Goal: Find specific page/section: Find specific page/section

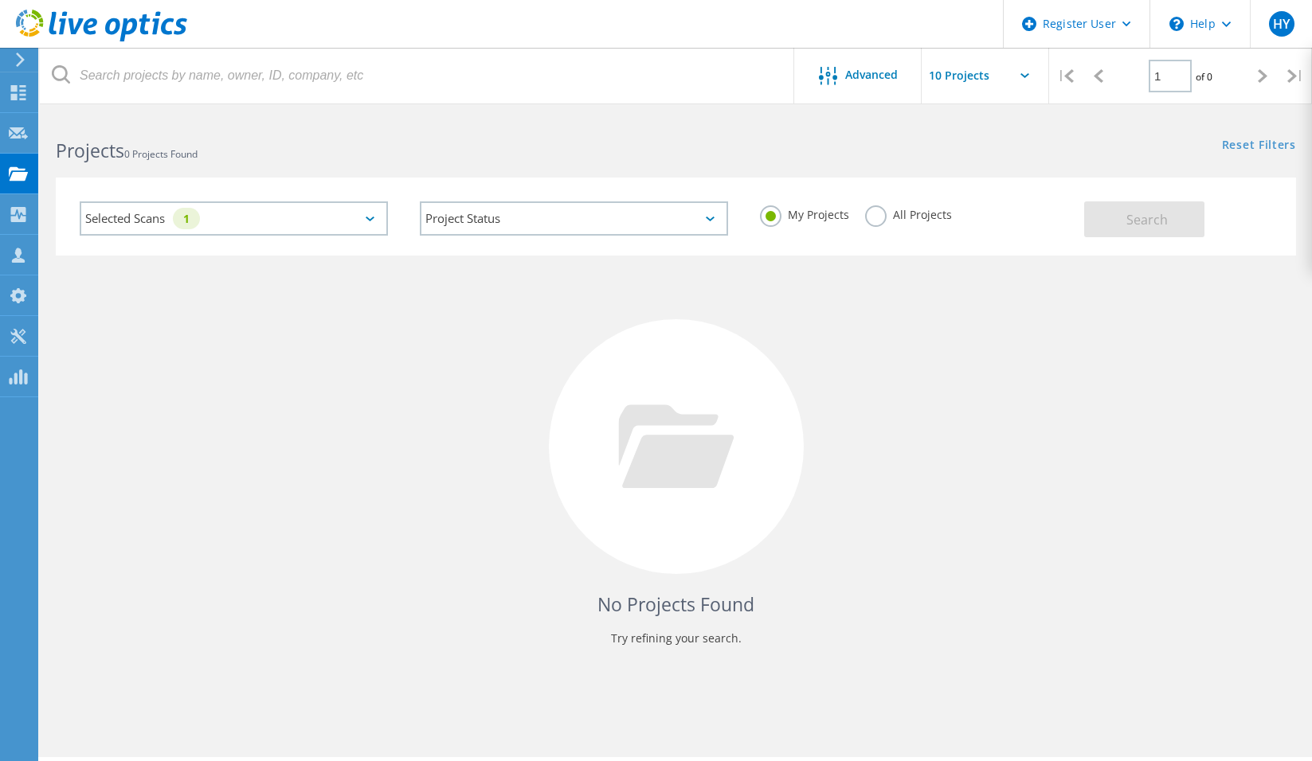
click at [276, 235] on div "Selected Scans 1" at bounding box center [234, 218] width 308 height 34
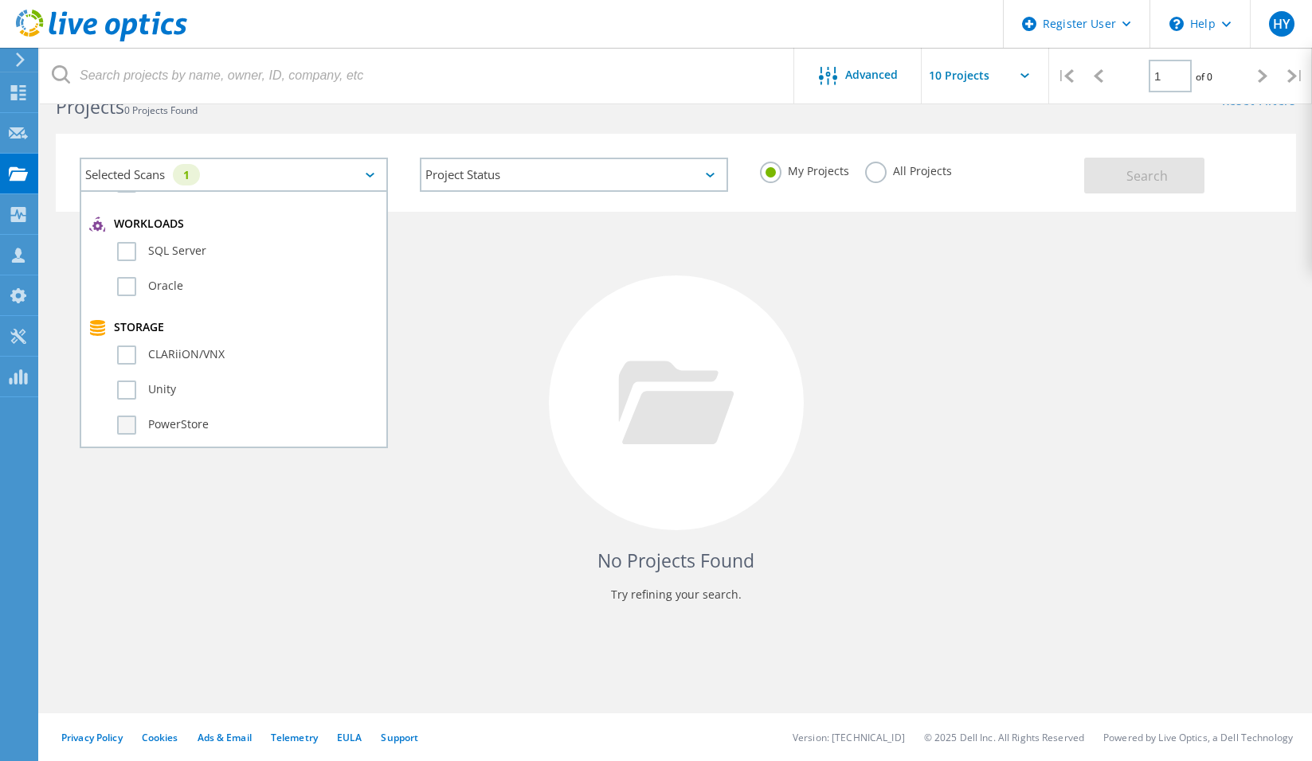
scroll to position [398, 0]
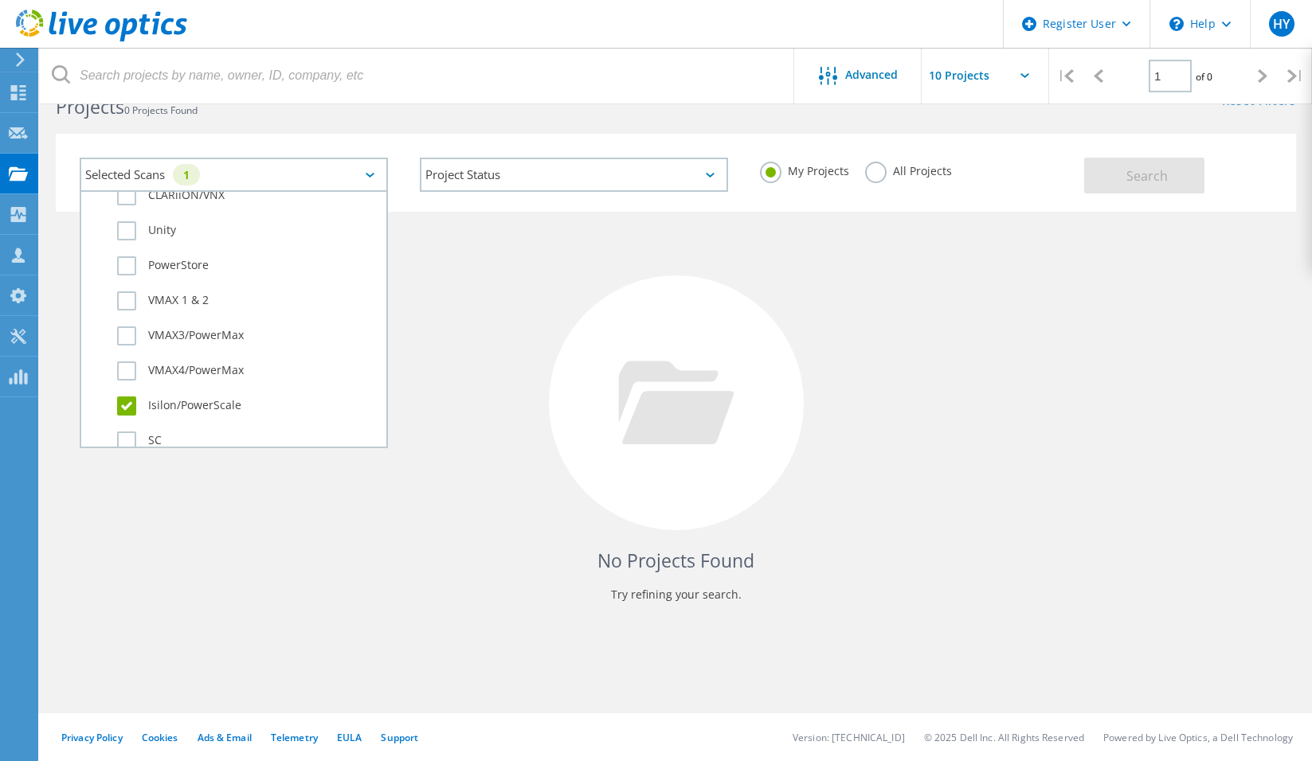
click at [866, 160] on div "My Projects All Projects" at bounding box center [914, 171] width 340 height 59
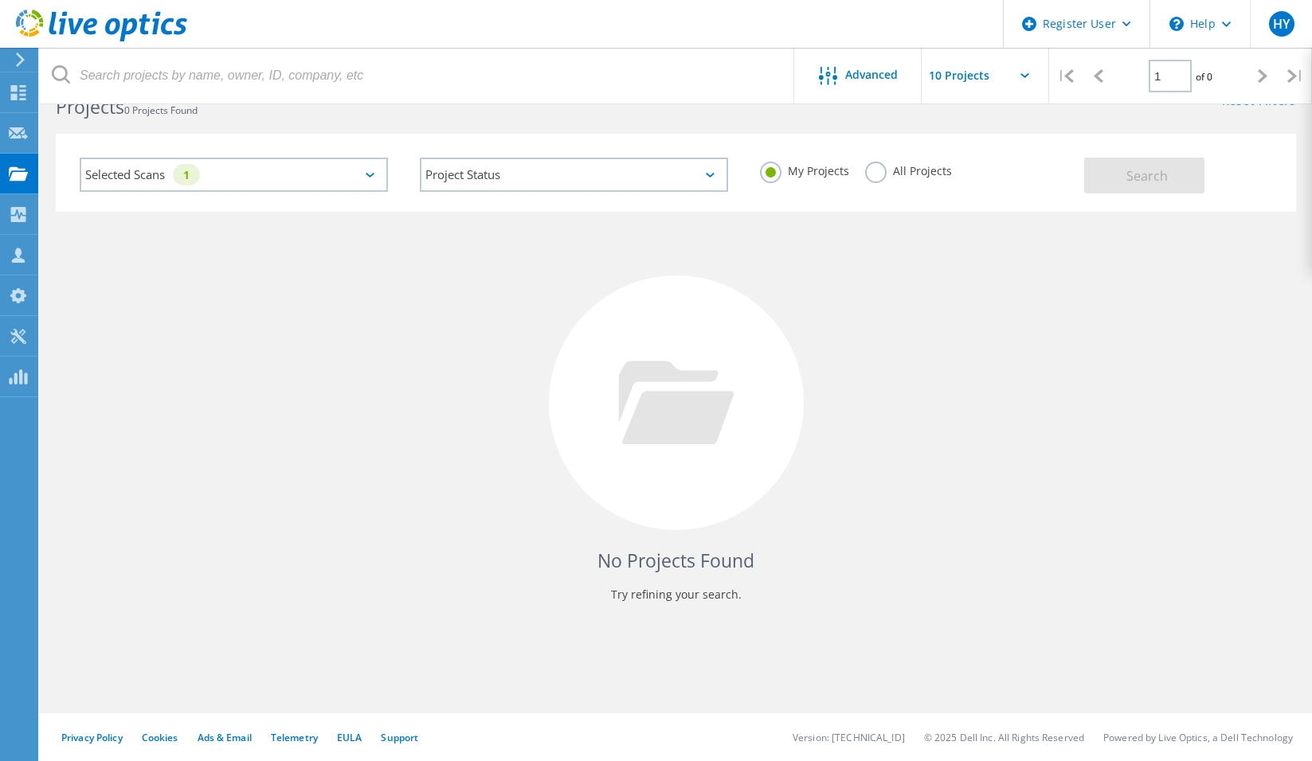
click at [866, 171] on label "All Projects" at bounding box center [908, 169] width 87 height 15
click at [0, 0] on input "All Projects" at bounding box center [0, 0] width 0 height 0
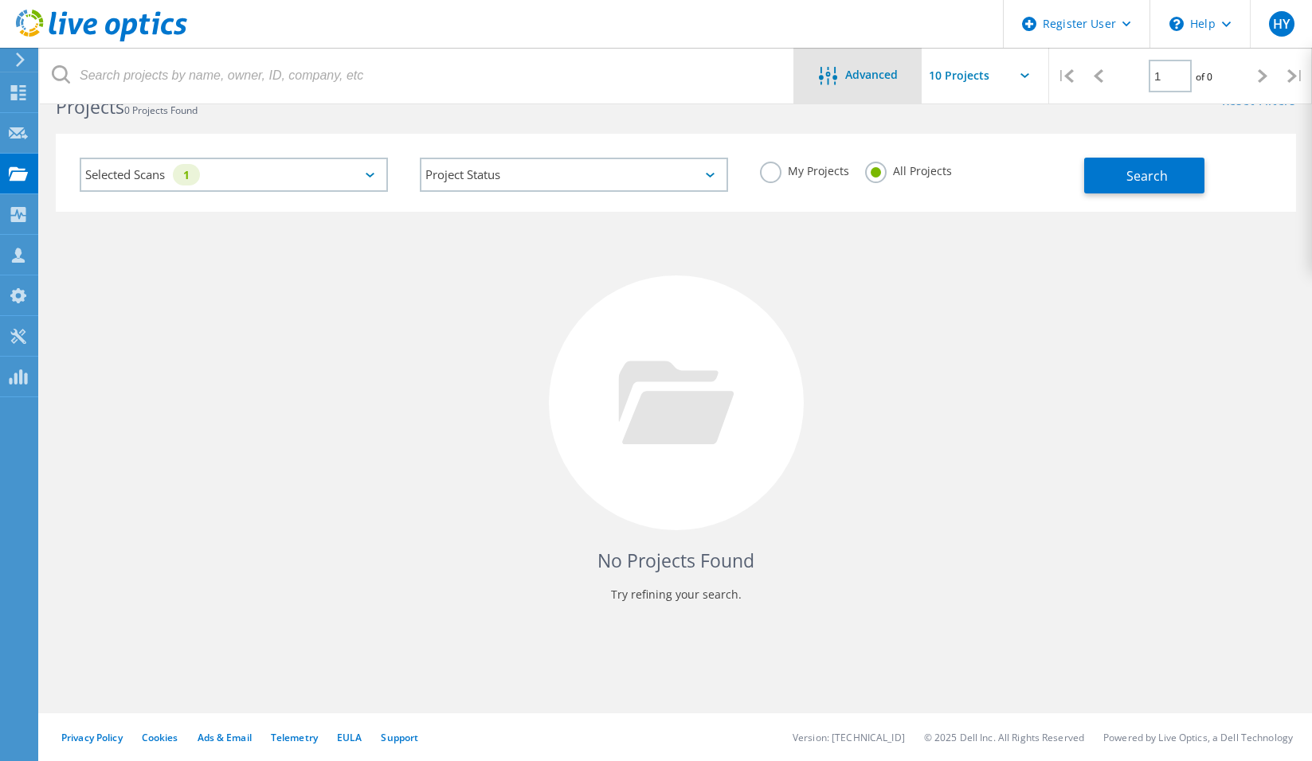
click at [854, 76] on span "Advanced" at bounding box center [871, 74] width 53 height 11
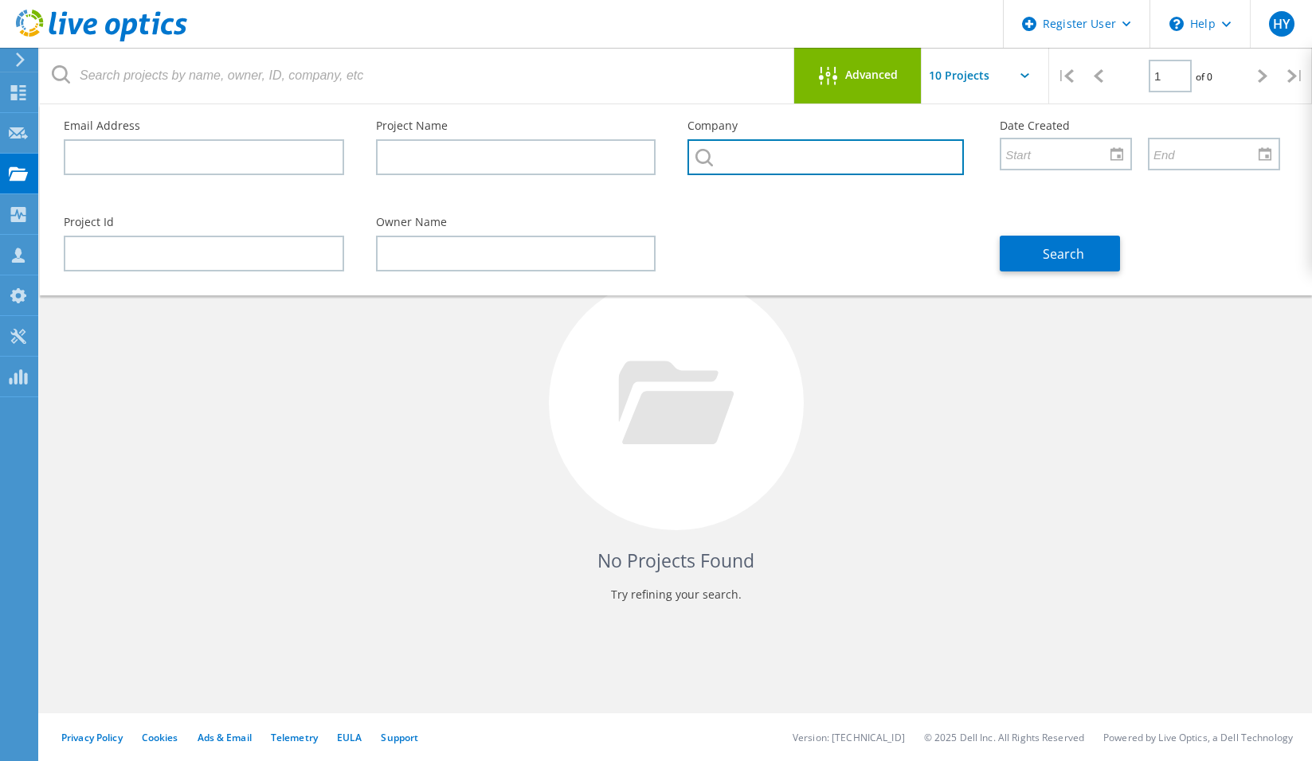
click at [760, 152] on input "text" at bounding box center [825, 157] width 276 height 36
click at [420, 197] on div "Email Address Project Name Company Date Created" at bounding box center [672, 152] width 1248 height 96
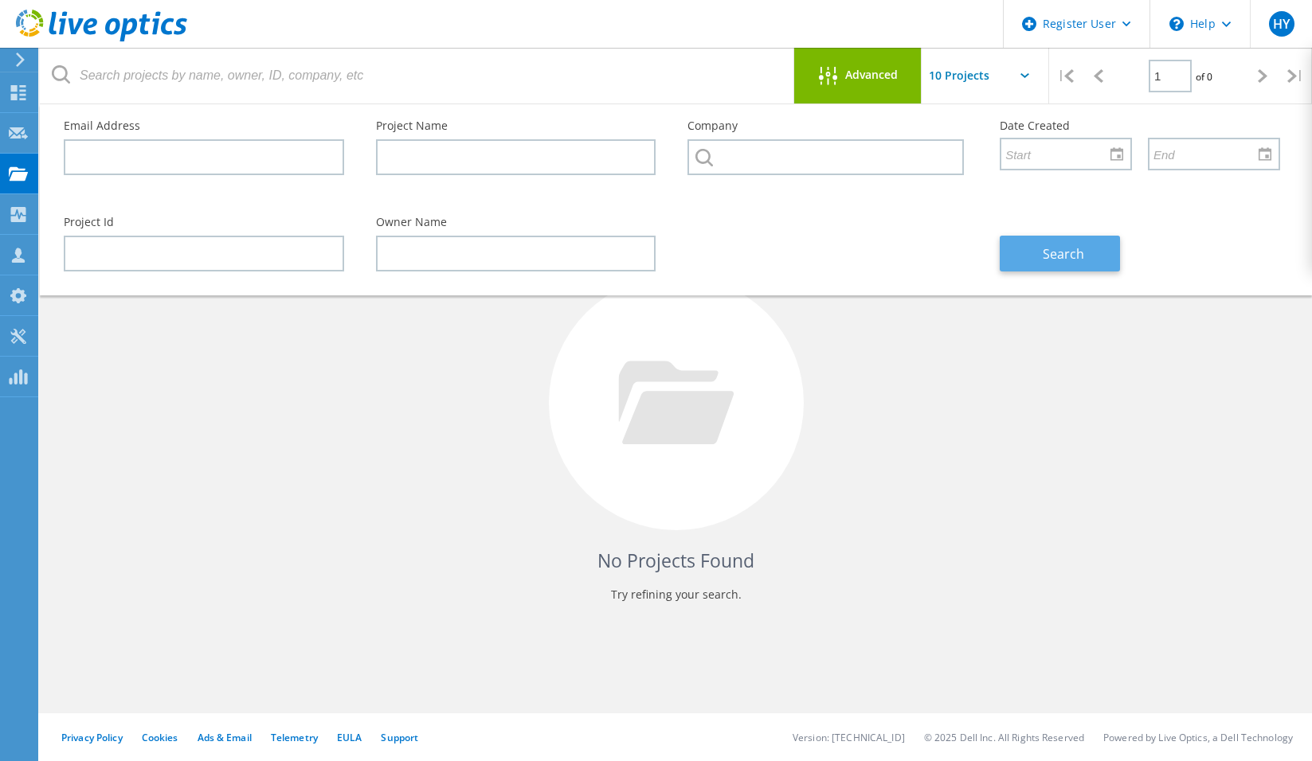
click at [1079, 267] on button "Search" at bounding box center [1059, 254] width 120 height 36
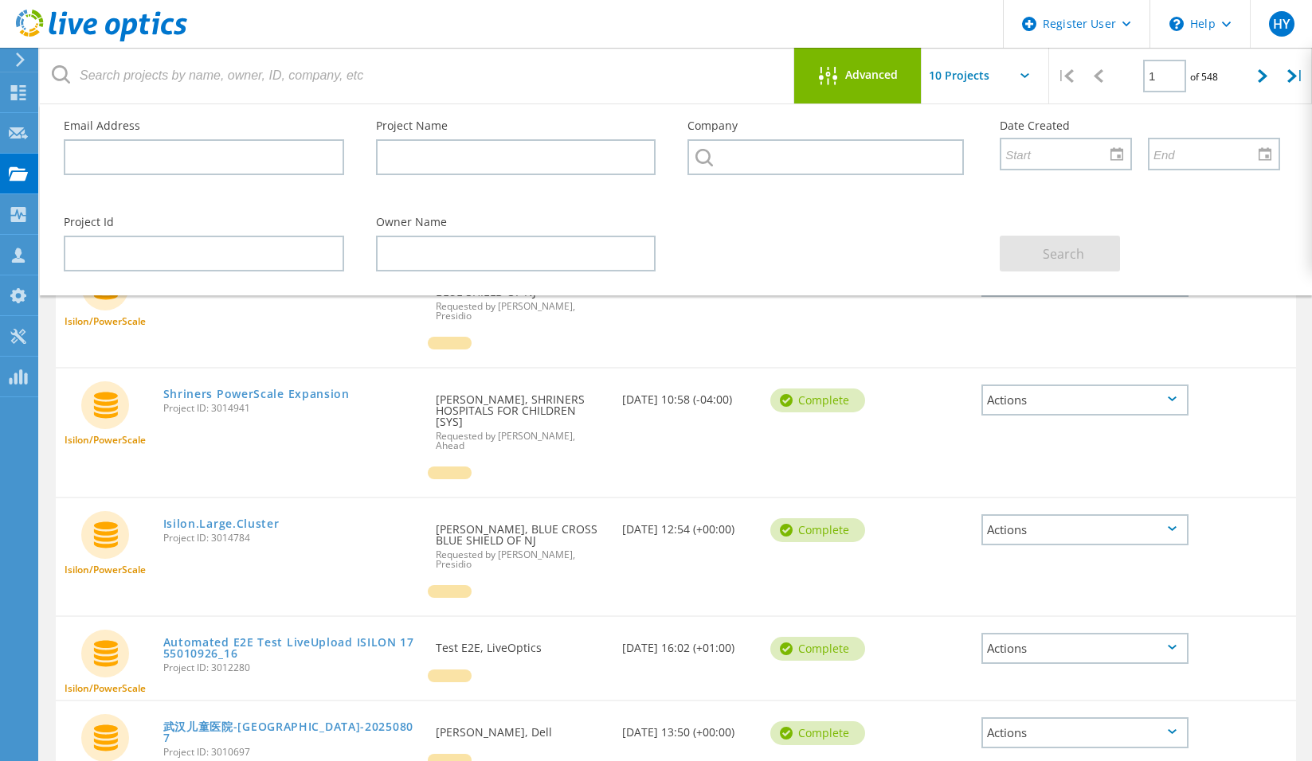
click at [880, 78] on span "Advanced" at bounding box center [871, 74] width 53 height 11
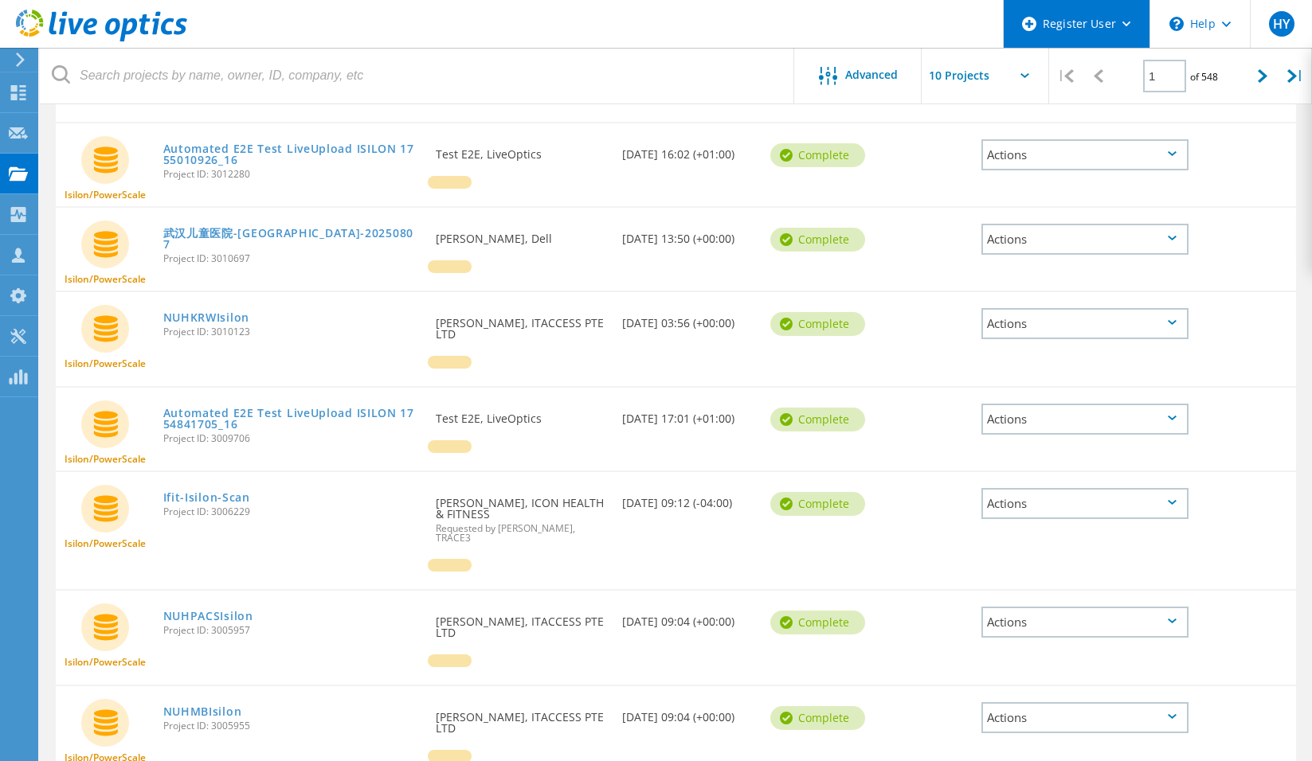
scroll to position [458, 0]
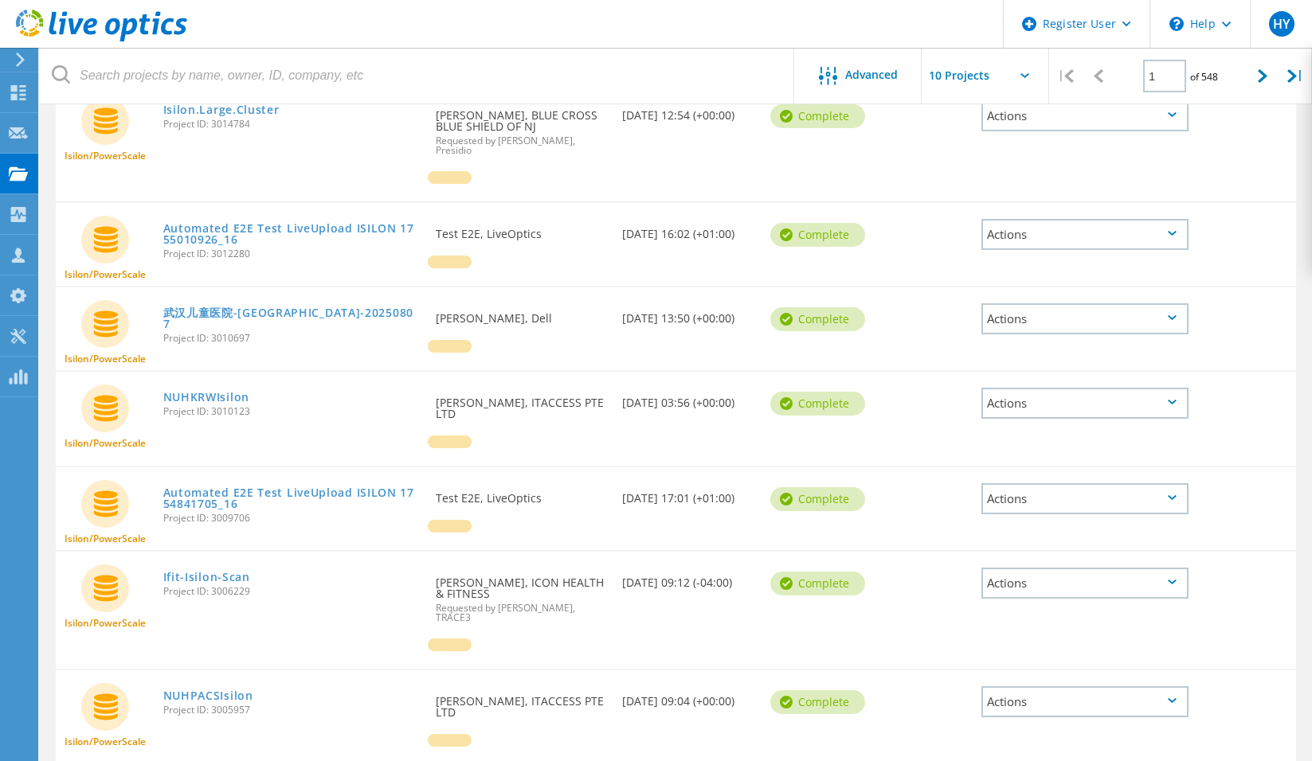
drag, startPoint x: 1156, startPoint y: 59, endPoint x: 1153, endPoint y: 92, distance: 32.8
click at [1160, 75] on div "1 of 548" at bounding box center [1180, 70] width 131 height 45
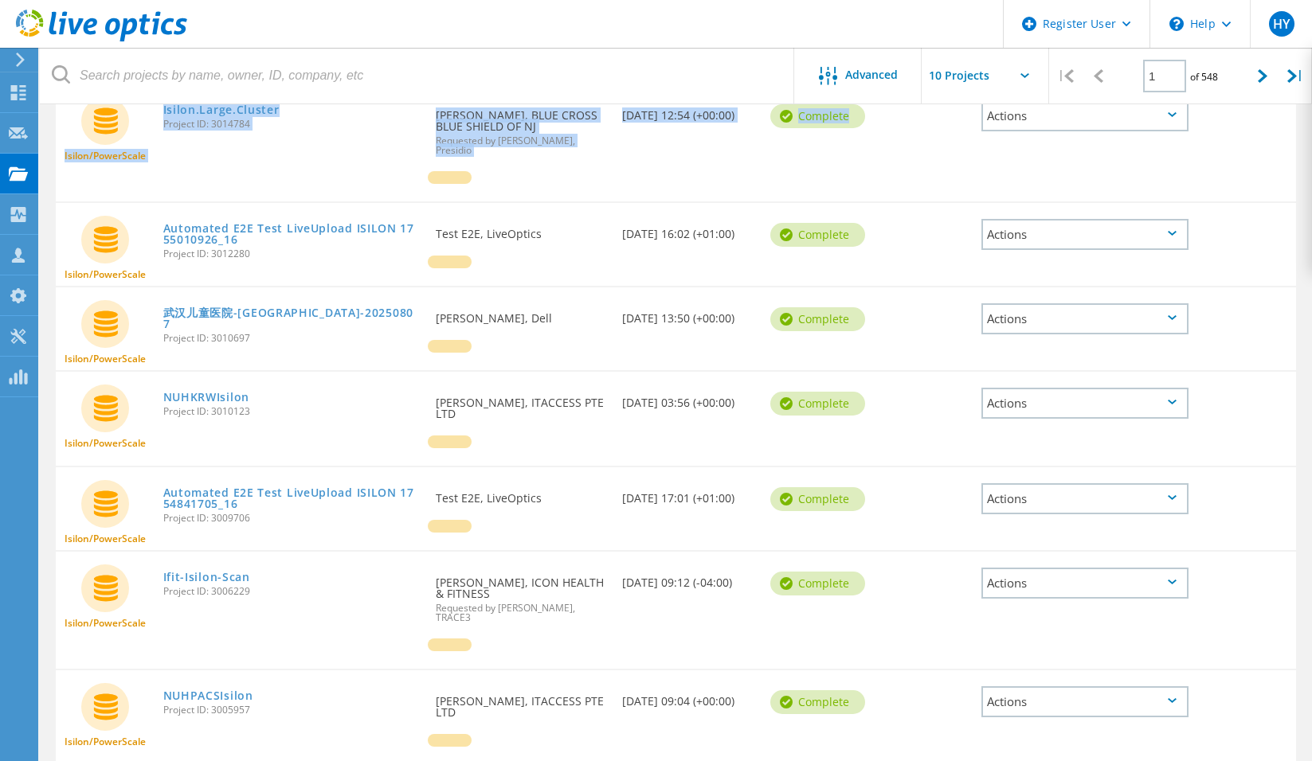
click at [1150, 108] on div "Project Name Owner Date Created Status Deal Id Actions Isilon/PowerScale Isilon…" at bounding box center [676, 337] width 1272 height 1078
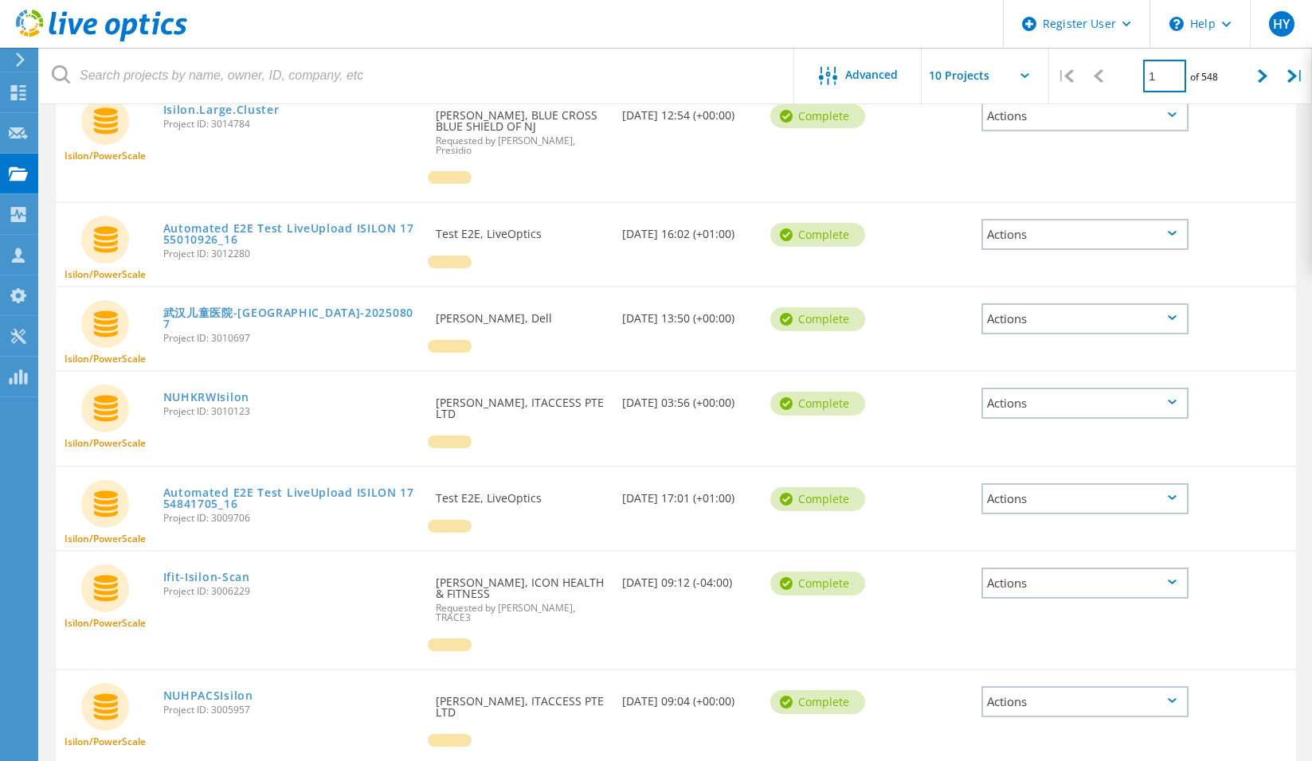
drag, startPoint x: 1150, startPoint y: 108, endPoint x: 1146, endPoint y: 64, distance: 44.8
click at [1159, 60] on input "1" at bounding box center [1164, 76] width 43 height 33
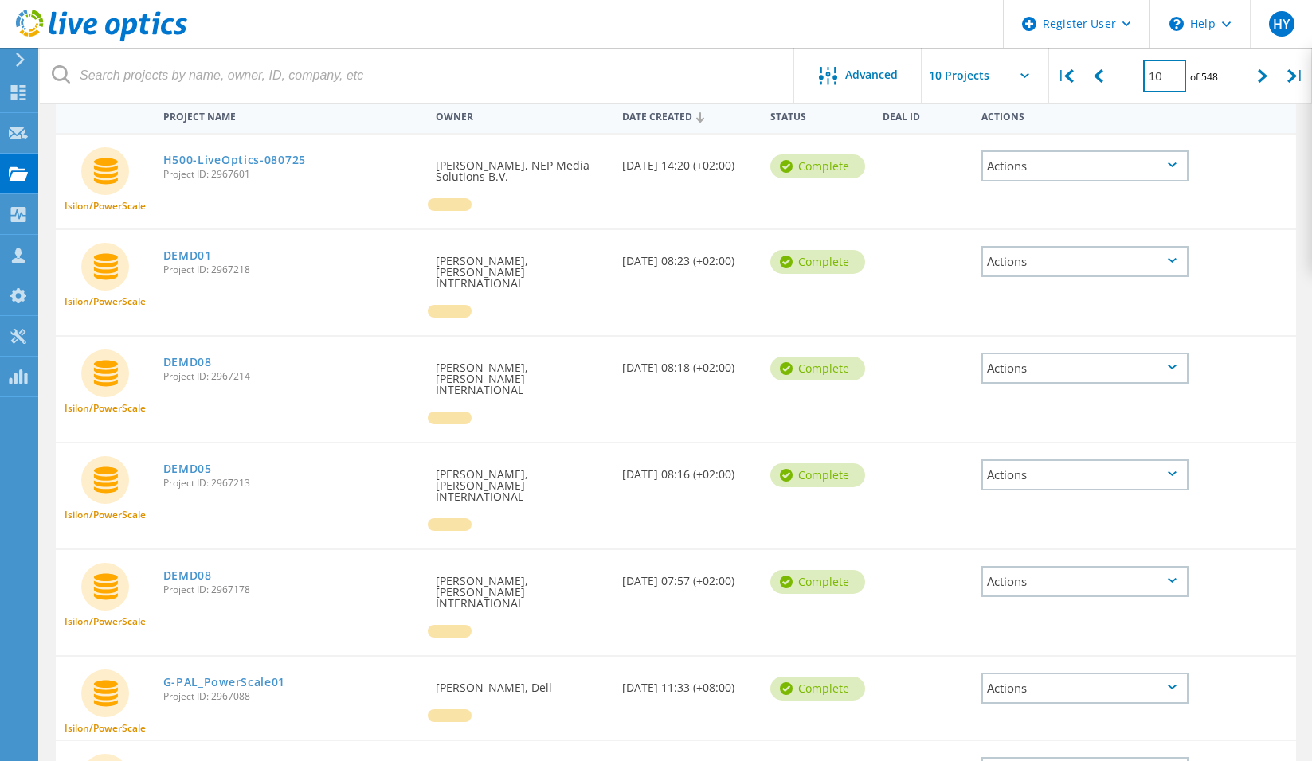
scroll to position [478, 0]
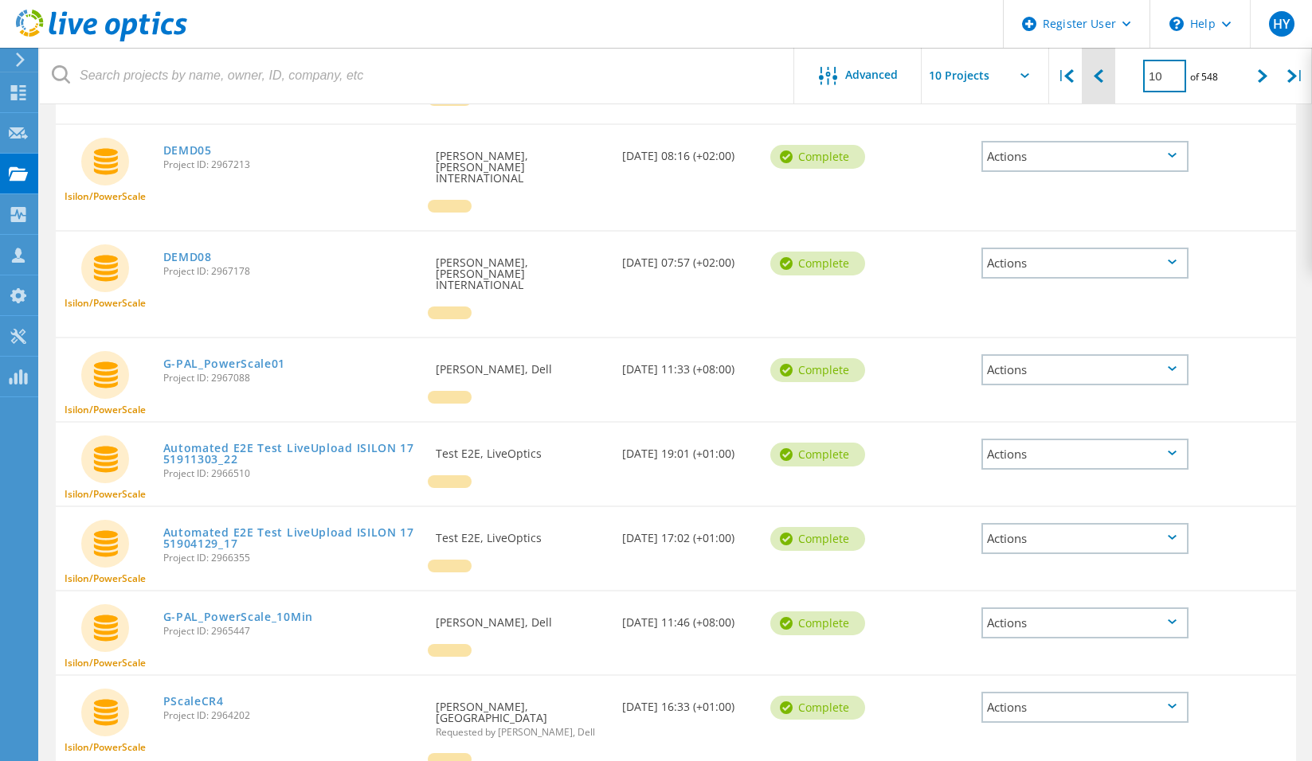
drag, startPoint x: 1179, startPoint y: 82, endPoint x: 1112, endPoint y: 84, distance: 66.1
click at [1112, 84] on div "| 10 of 548 |" at bounding box center [1180, 76] width 263 height 57
click at [1171, 78] on input "10" at bounding box center [1164, 76] width 43 height 33
type input "1"
type input "20"
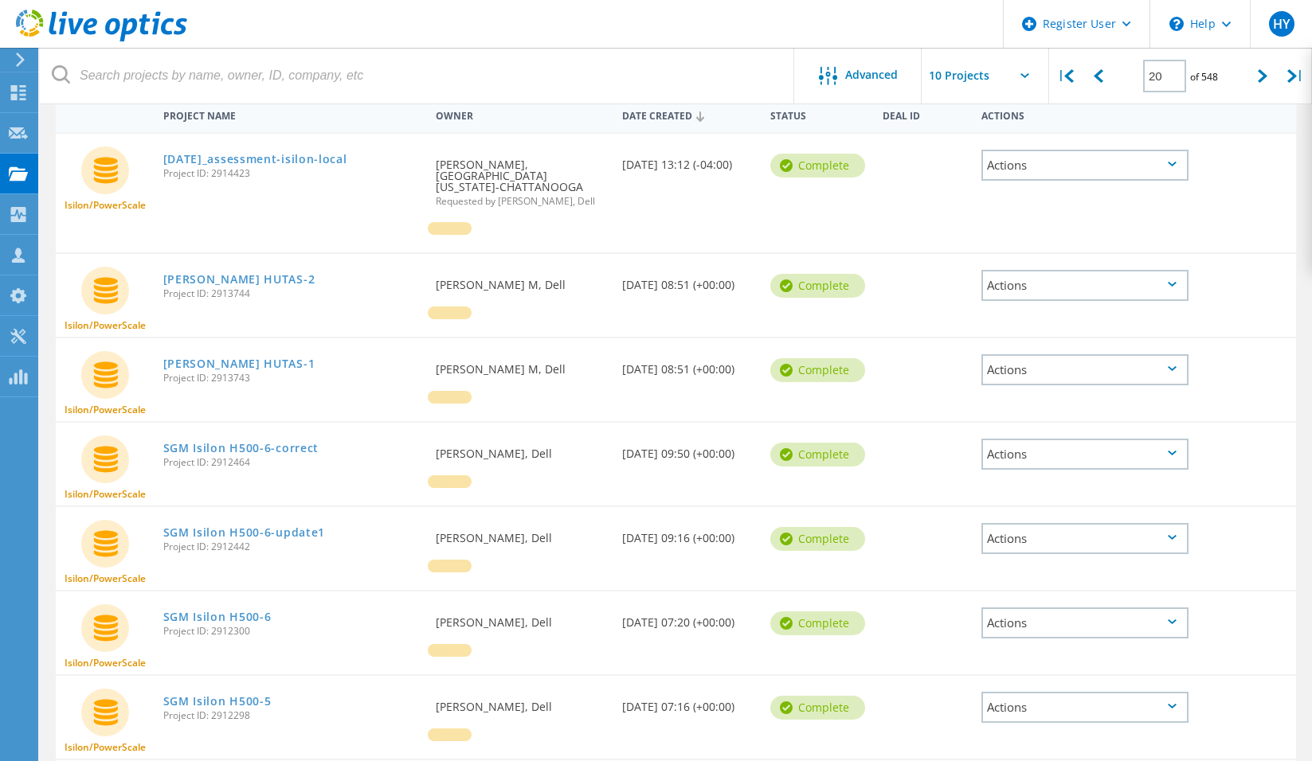
scroll to position [0, 0]
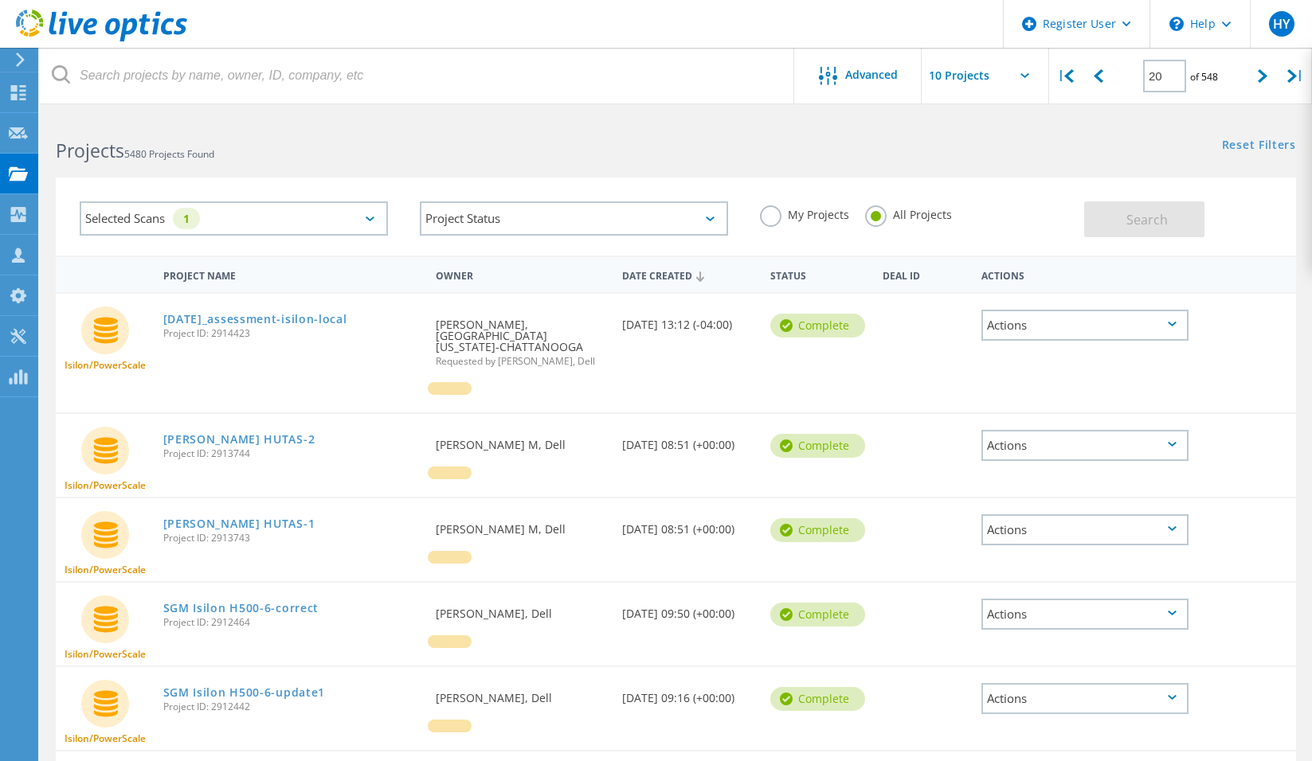
click at [1077, 330] on div "Actions" at bounding box center [1084, 325] width 207 height 31
click at [995, 268] on div "Project Details" at bounding box center [1085, 276] width 204 height 25
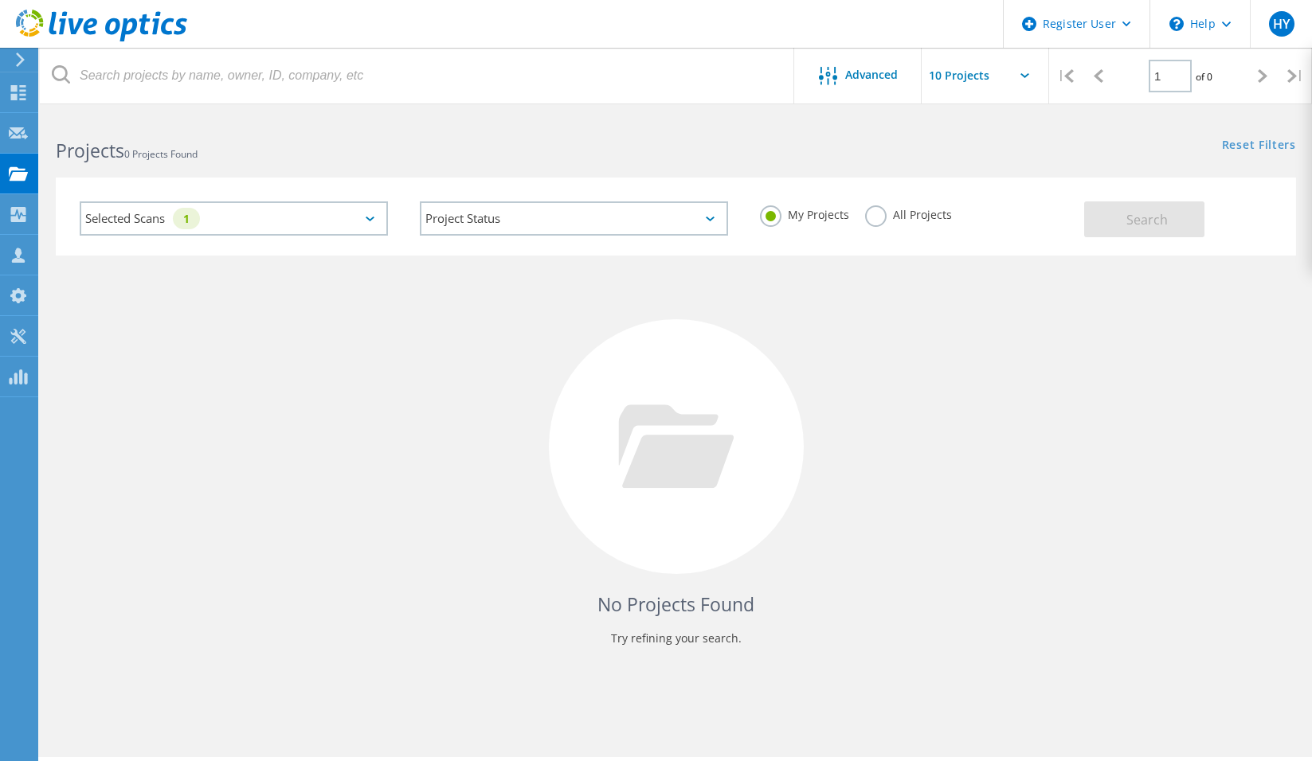
click at [969, 83] on input "text" at bounding box center [1000, 76] width 159 height 56
click at [790, 313] on div "No Projects Found Try refining your search." at bounding box center [676, 462] width 1240 height 412
click at [380, 225] on div "Selected Scans 1" at bounding box center [234, 218] width 308 height 34
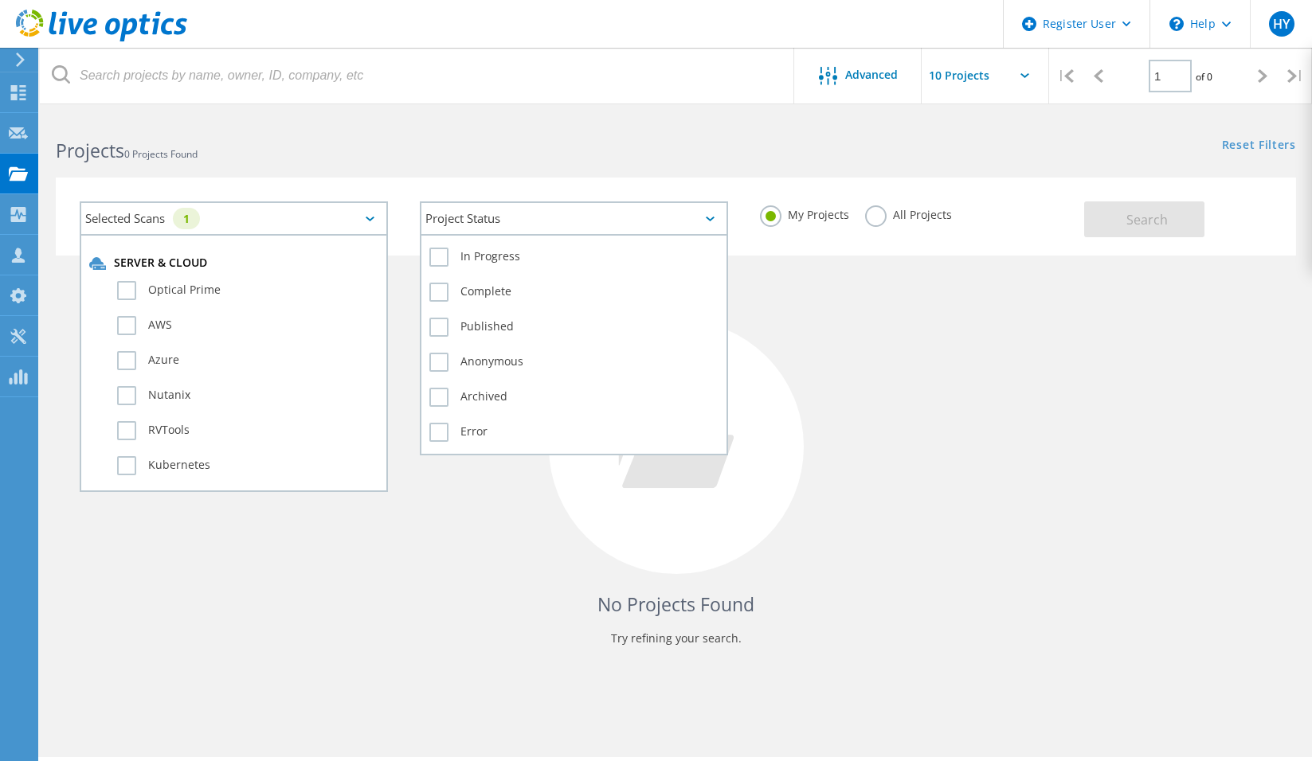
click at [718, 209] on div "Project Status" at bounding box center [574, 218] width 308 height 34
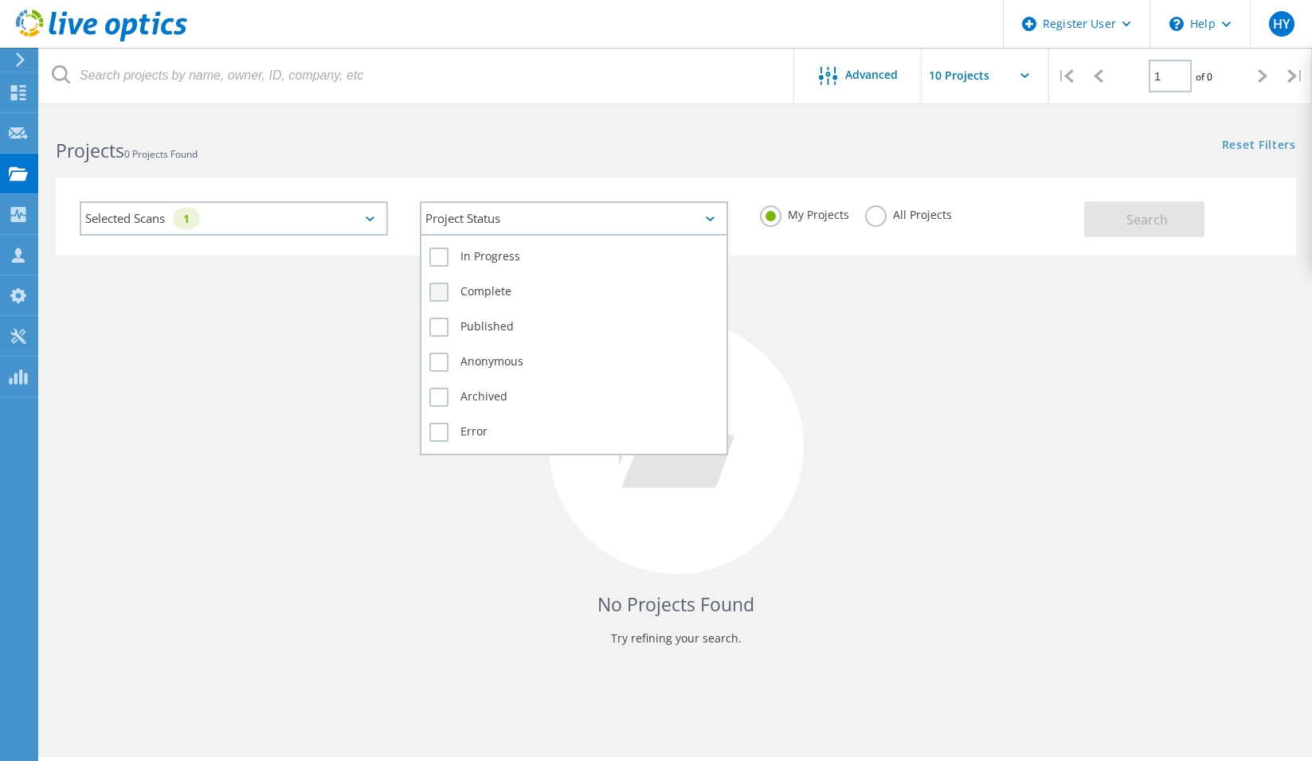
click at [486, 289] on label "Complete" at bounding box center [573, 292] width 289 height 19
click at [0, 0] on input "Complete" at bounding box center [0, 0] width 0 height 0
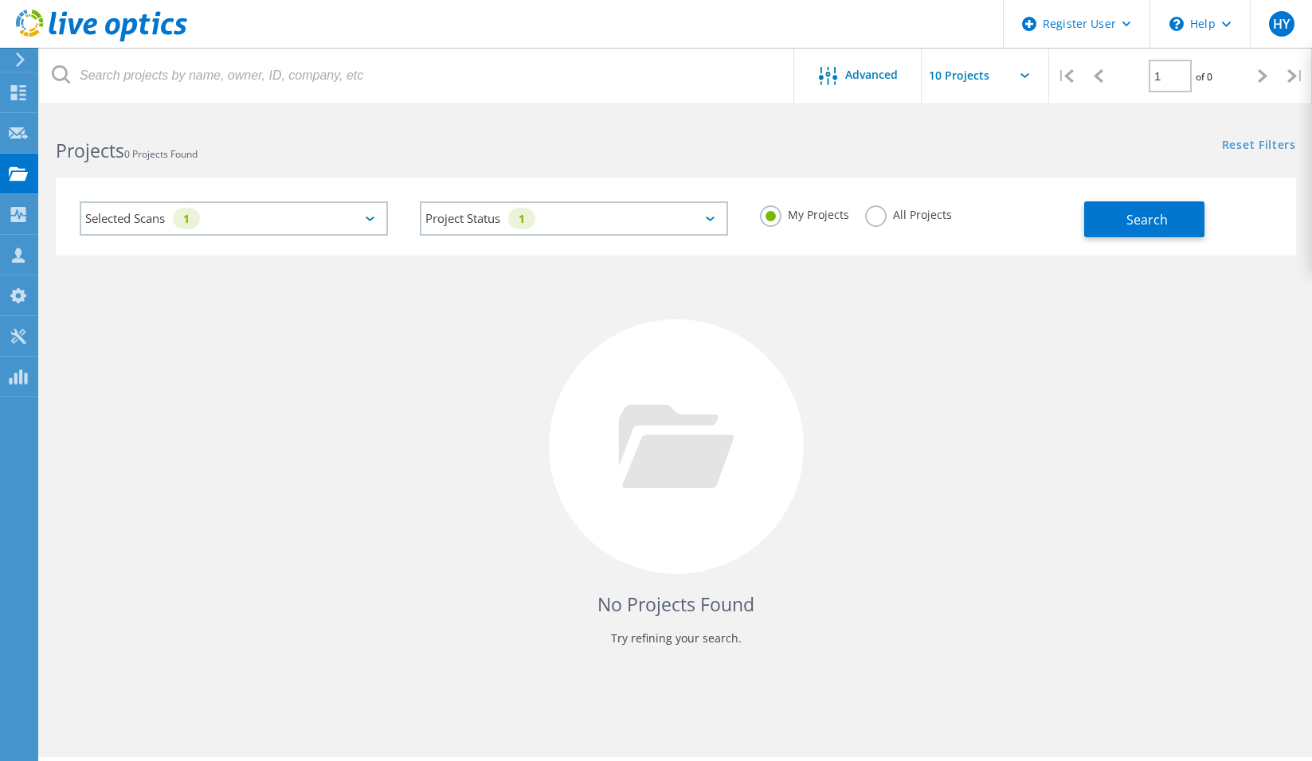
click at [1034, 340] on div "No Projects Found Try refining your search." at bounding box center [676, 462] width 1240 height 412
click at [905, 205] on label "All Projects" at bounding box center [908, 212] width 87 height 15
click at [0, 0] on input "All Projects" at bounding box center [0, 0] width 0 height 0
click at [1074, 233] on div "My Projects All Projects" at bounding box center [914, 215] width 340 height 59
click at [1146, 216] on span "Search" at bounding box center [1146, 220] width 41 height 18
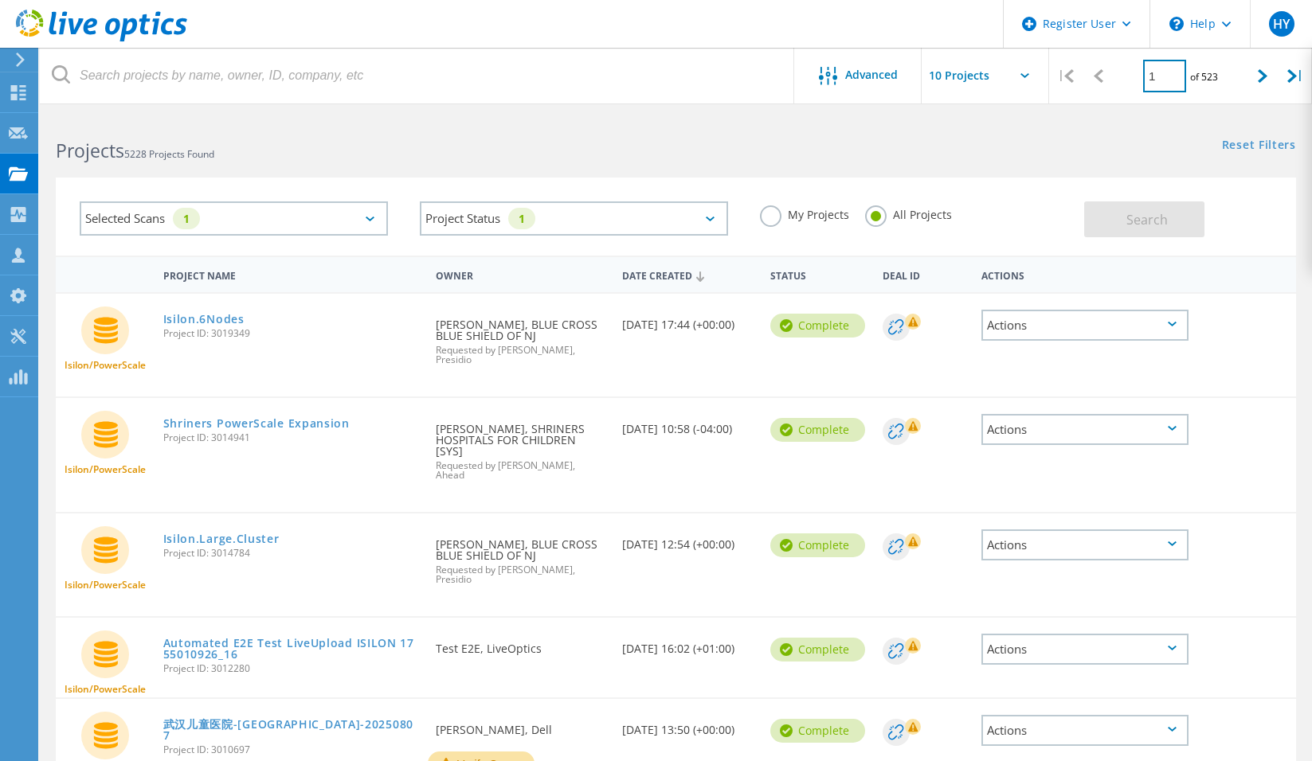
drag, startPoint x: 1167, startPoint y: 88, endPoint x: 1113, endPoint y: 88, distance: 53.4
click at [1113, 88] on div "| 1 of 523 |" at bounding box center [1180, 76] width 263 height 57
click at [1256, 81] on div at bounding box center [1262, 76] width 33 height 57
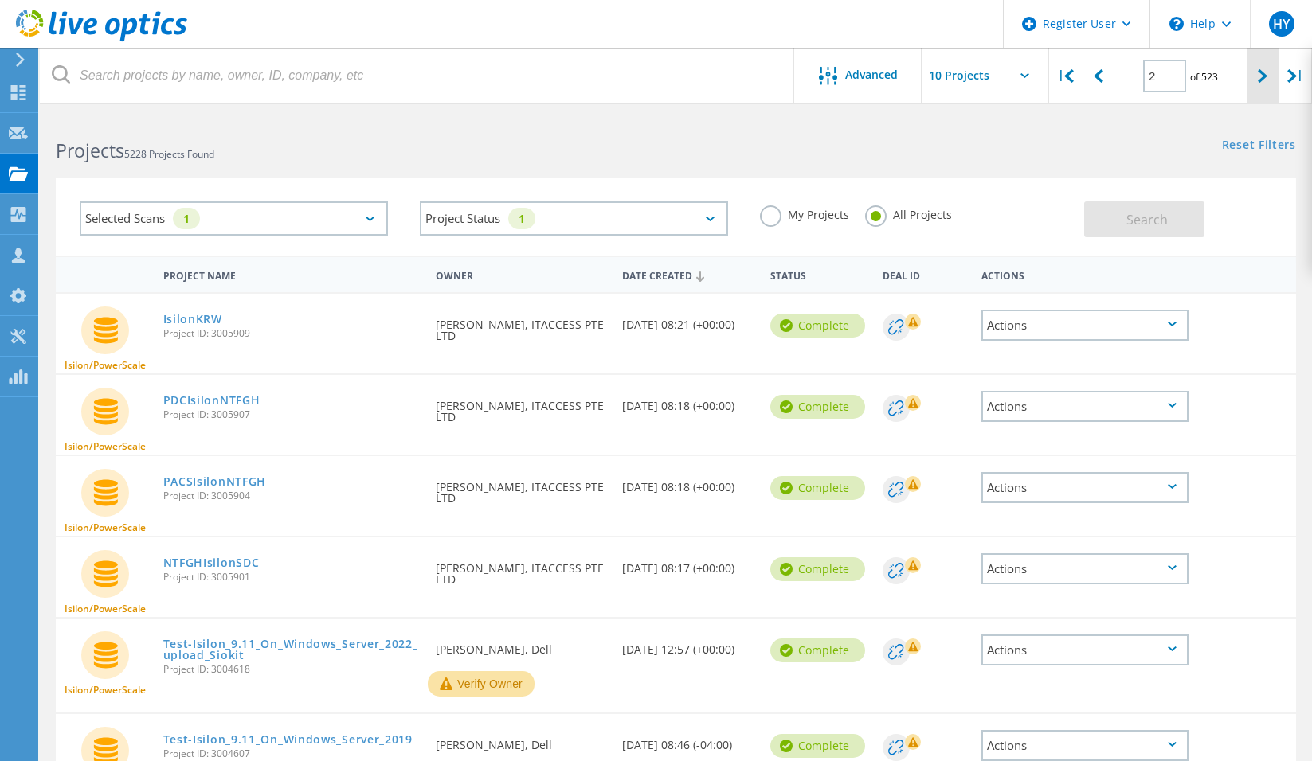
click at [1257, 72] on div at bounding box center [1262, 76] width 33 height 57
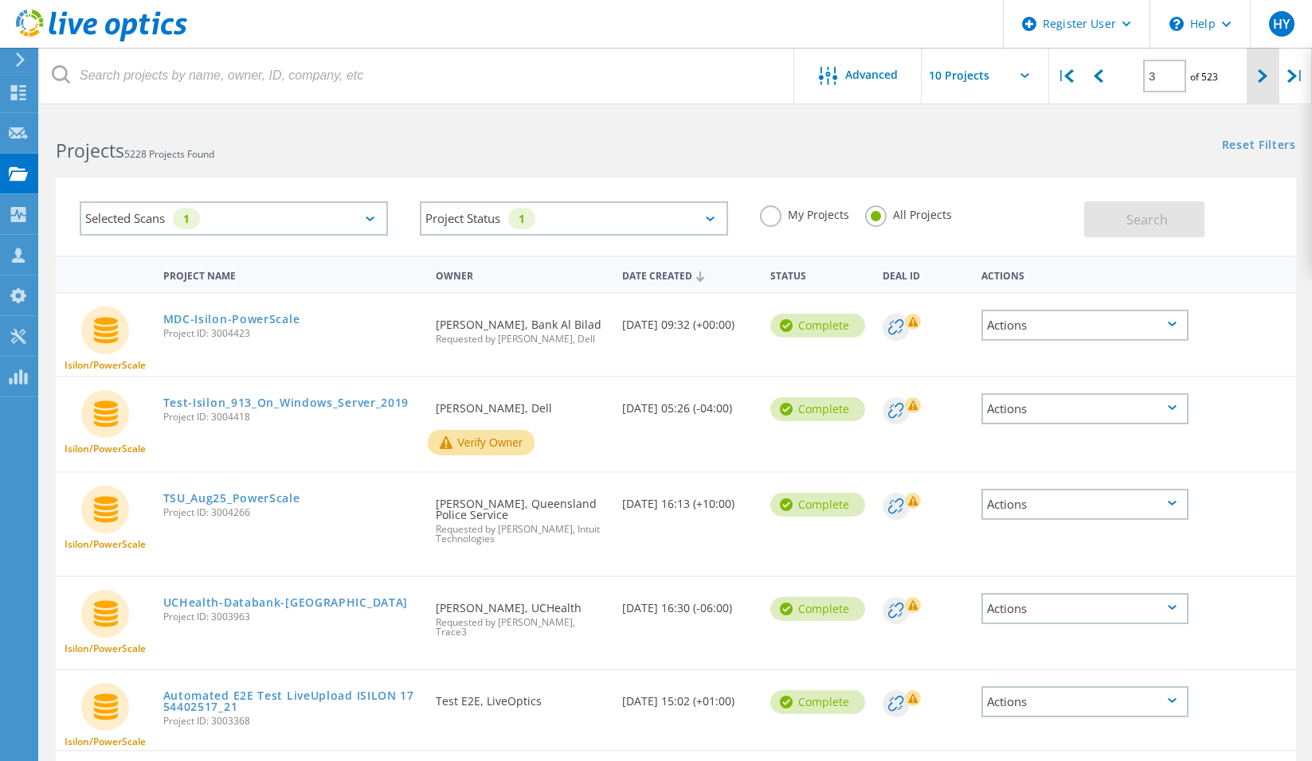
click at [1267, 84] on div at bounding box center [1262, 76] width 33 height 57
type input "4"
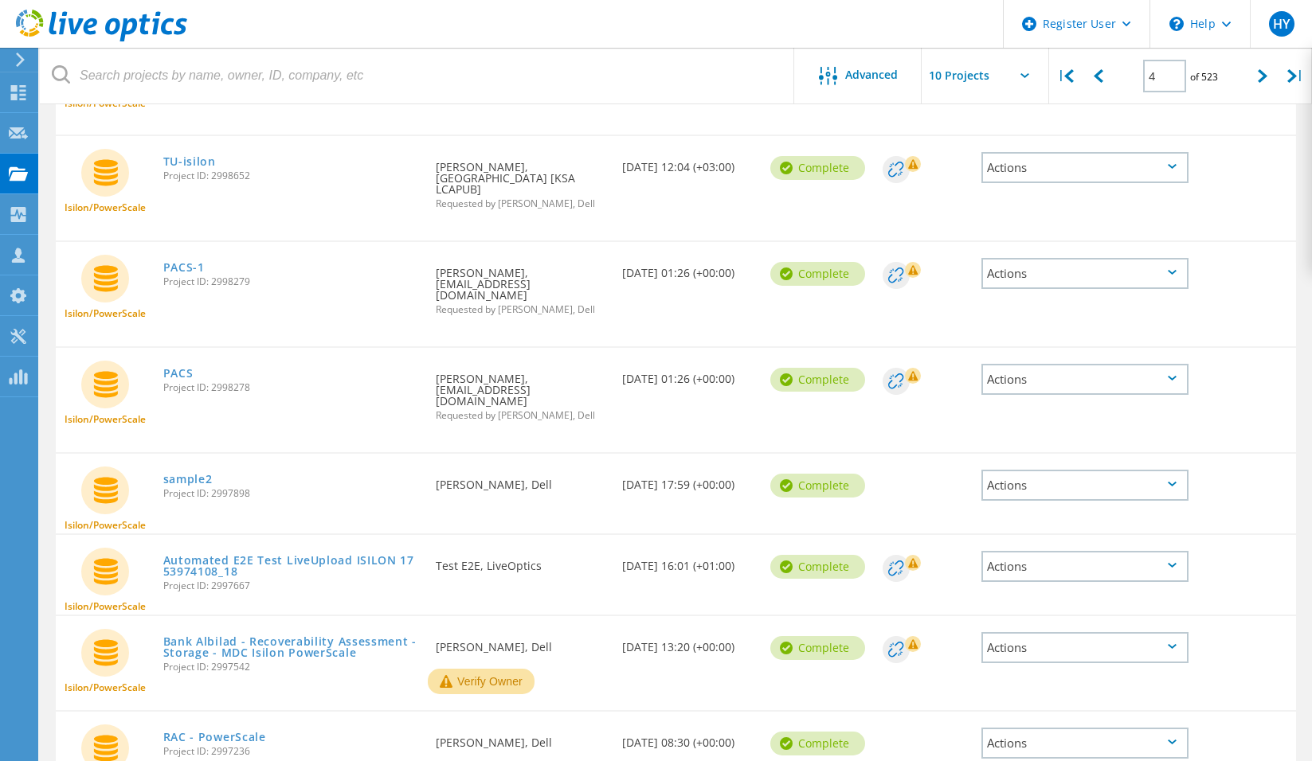
scroll to position [487, 0]
